Goal: Check status: Check status

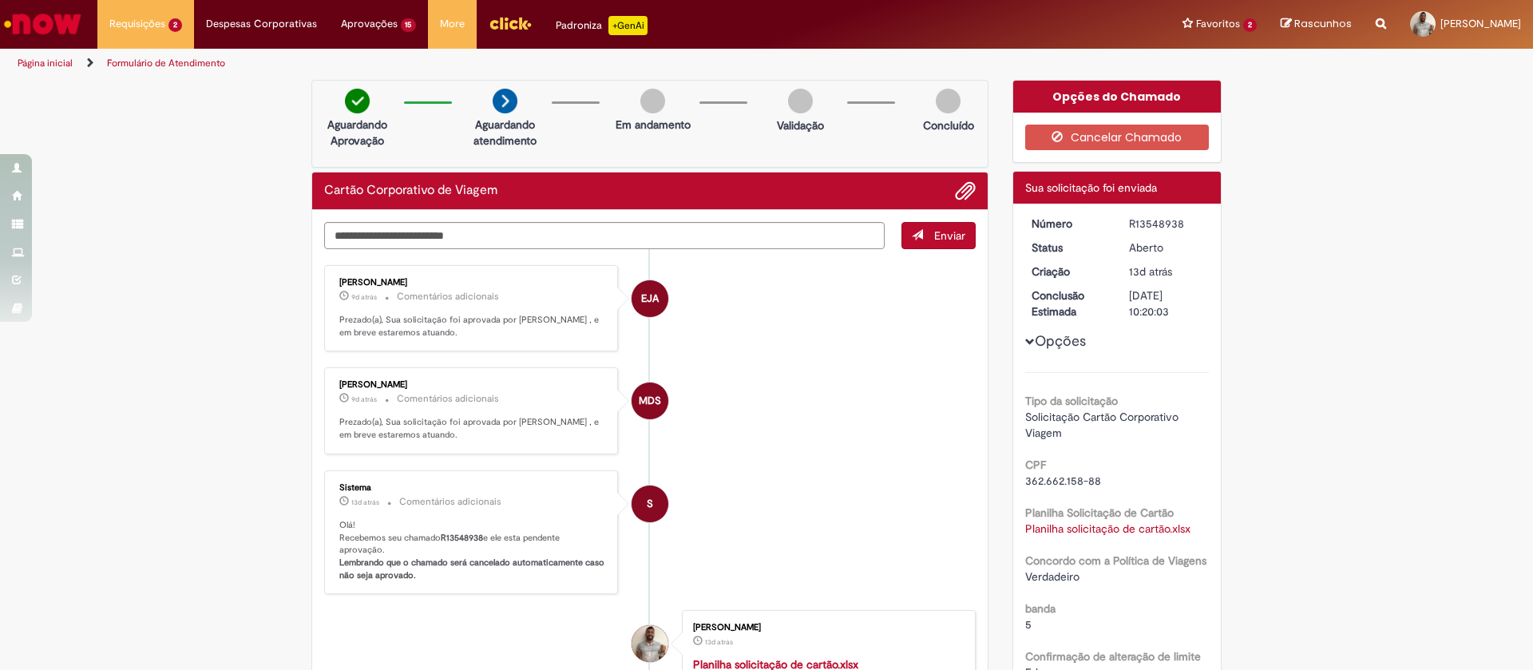
click at [1150, 229] on div "R13548938" at bounding box center [1166, 224] width 74 height 16
click at [1153, 229] on div "R13548938" at bounding box center [1166, 224] width 74 height 16
click at [1158, 227] on div "R13548938" at bounding box center [1166, 224] width 74 height 16
copy div "R13548938"
